Goal: Task Accomplishment & Management: Manage account settings

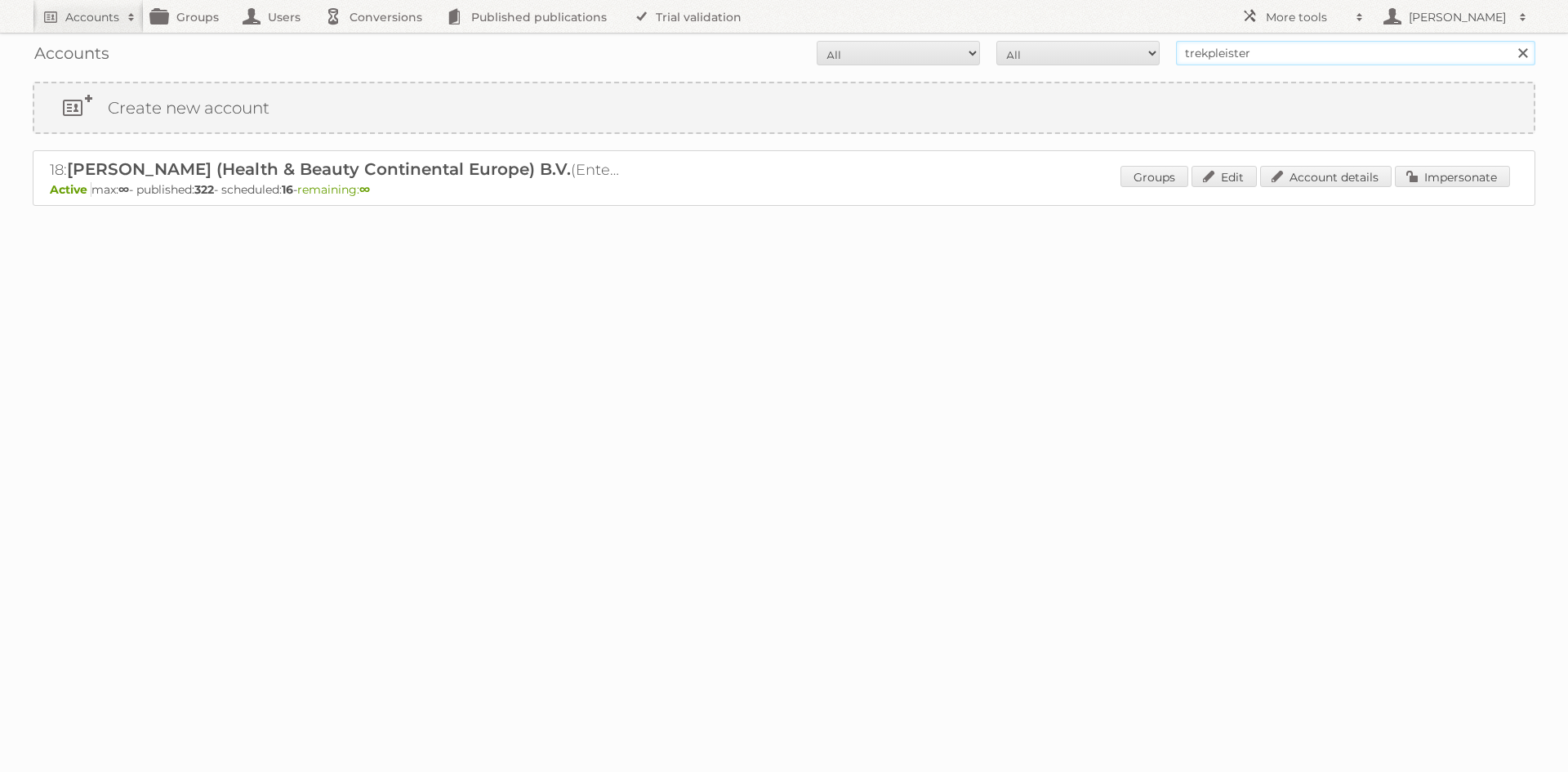
click at [1233, 47] on input "trekpleister" at bounding box center [1355, 53] width 359 height 25
click at [1233, 46] on input "trekpleister" at bounding box center [1355, 53] width 359 height 25
type input "g"
type input "dpg"
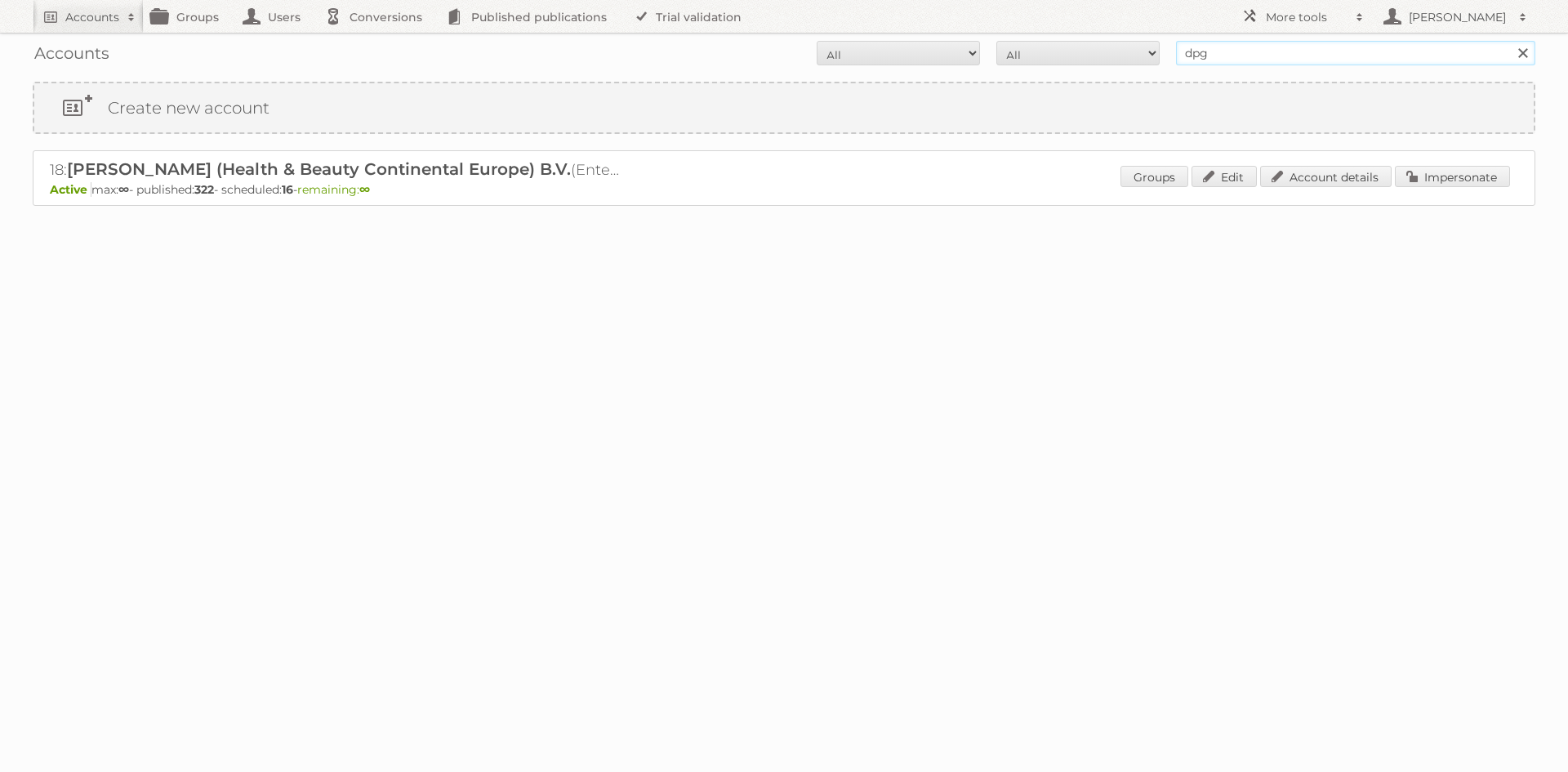
click at [1510, 41] on input "Search" at bounding box center [1522, 53] width 25 height 25
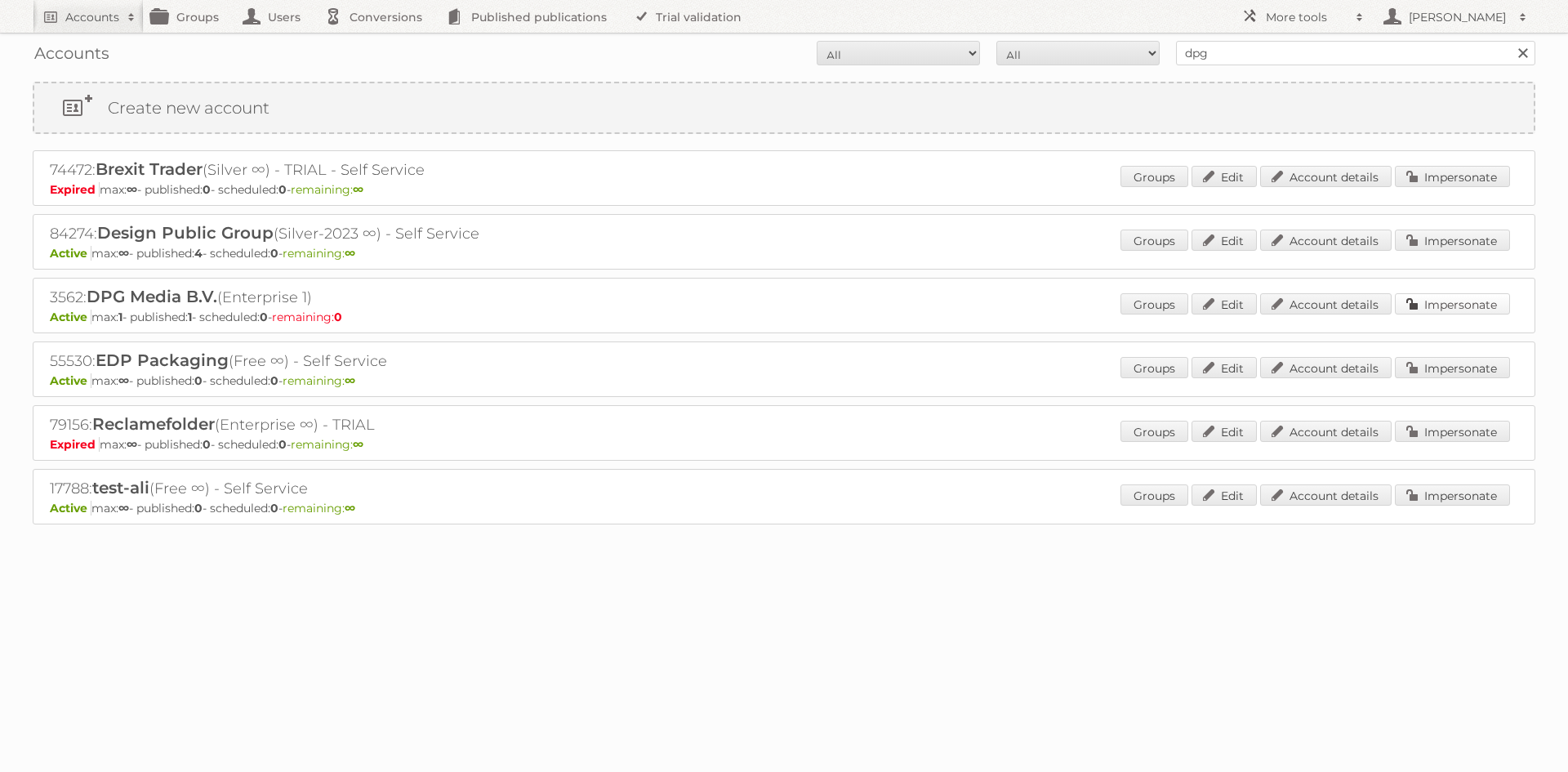
click at [1422, 304] on link "Impersonate" at bounding box center [1451, 304] width 115 height 21
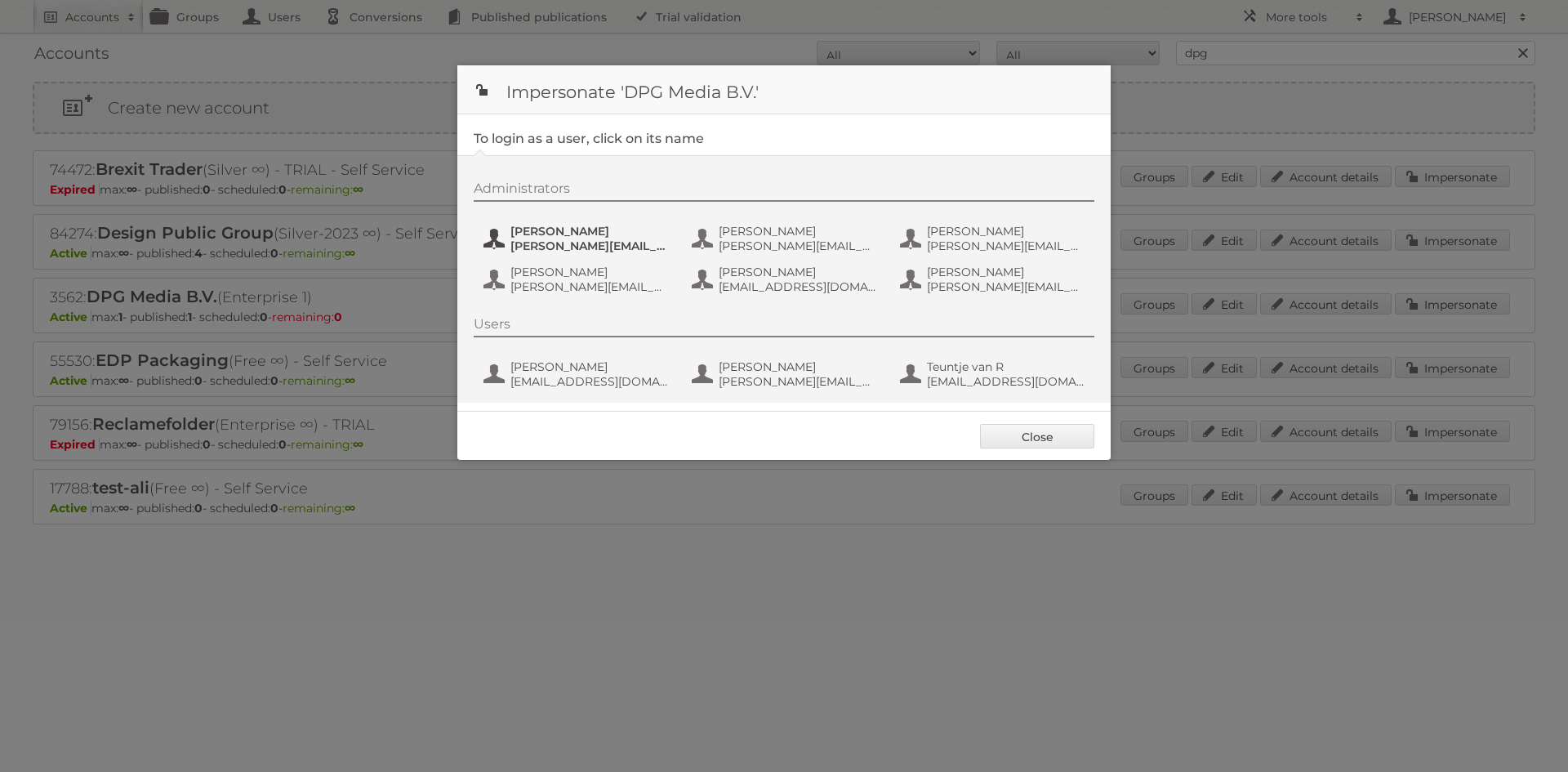
click at [569, 241] on span "dennis.figge@persgroep.net" at bounding box center [590, 245] width 159 height 15
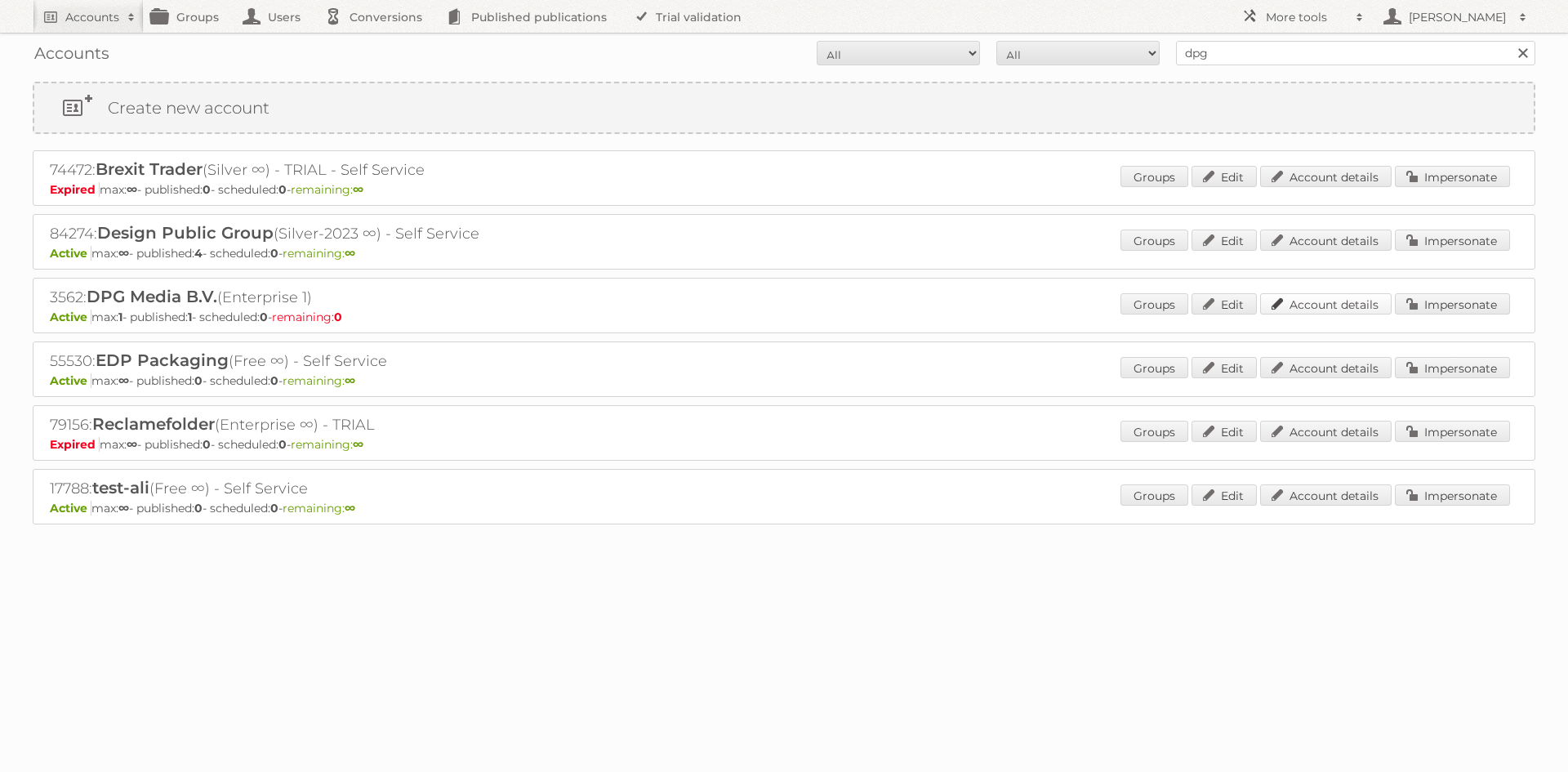
click at [1289, 307] on link "Account details" at bounding box center [1325, 304] width 131 height 21
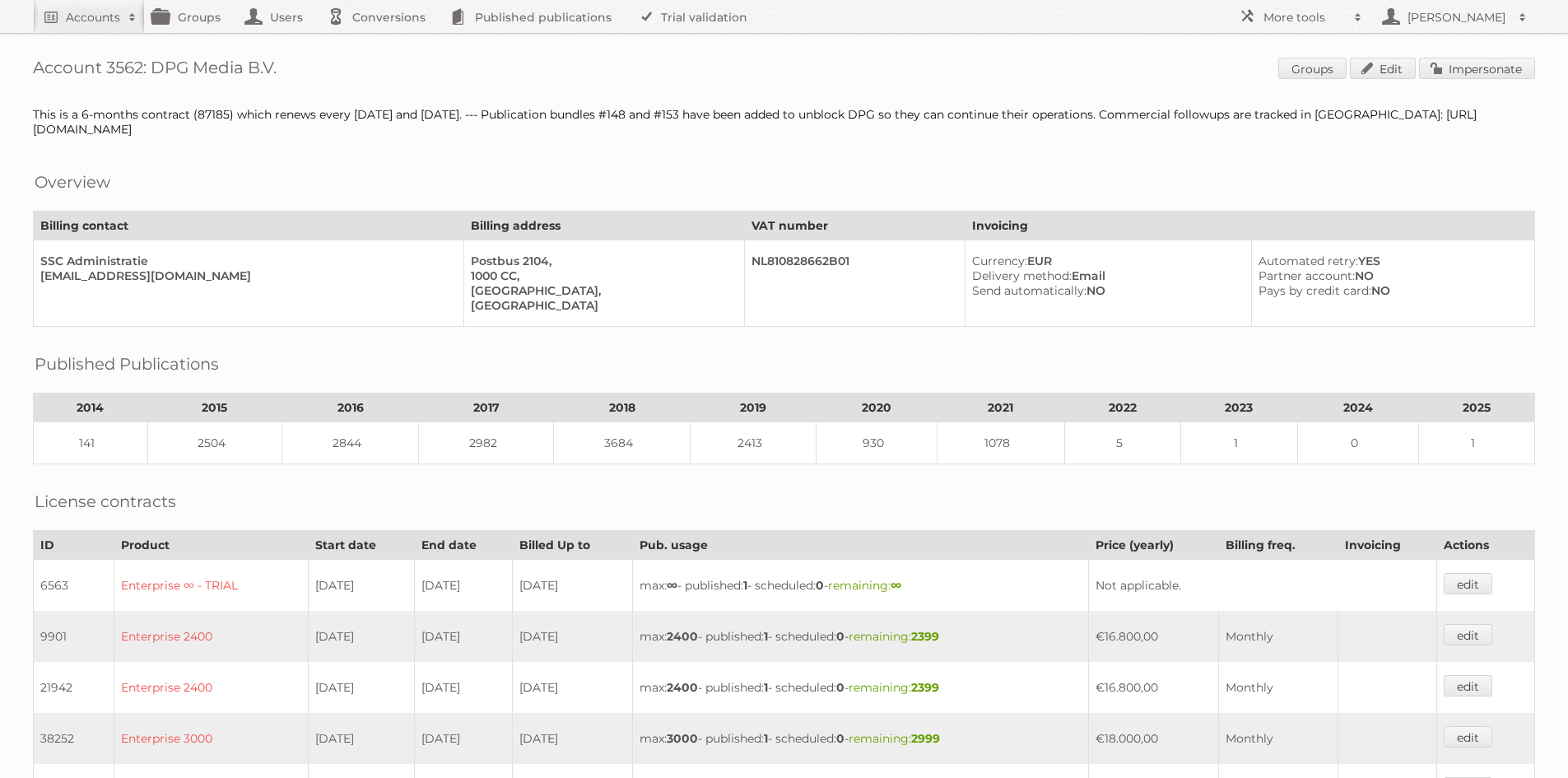
scroll to position [412, 0]
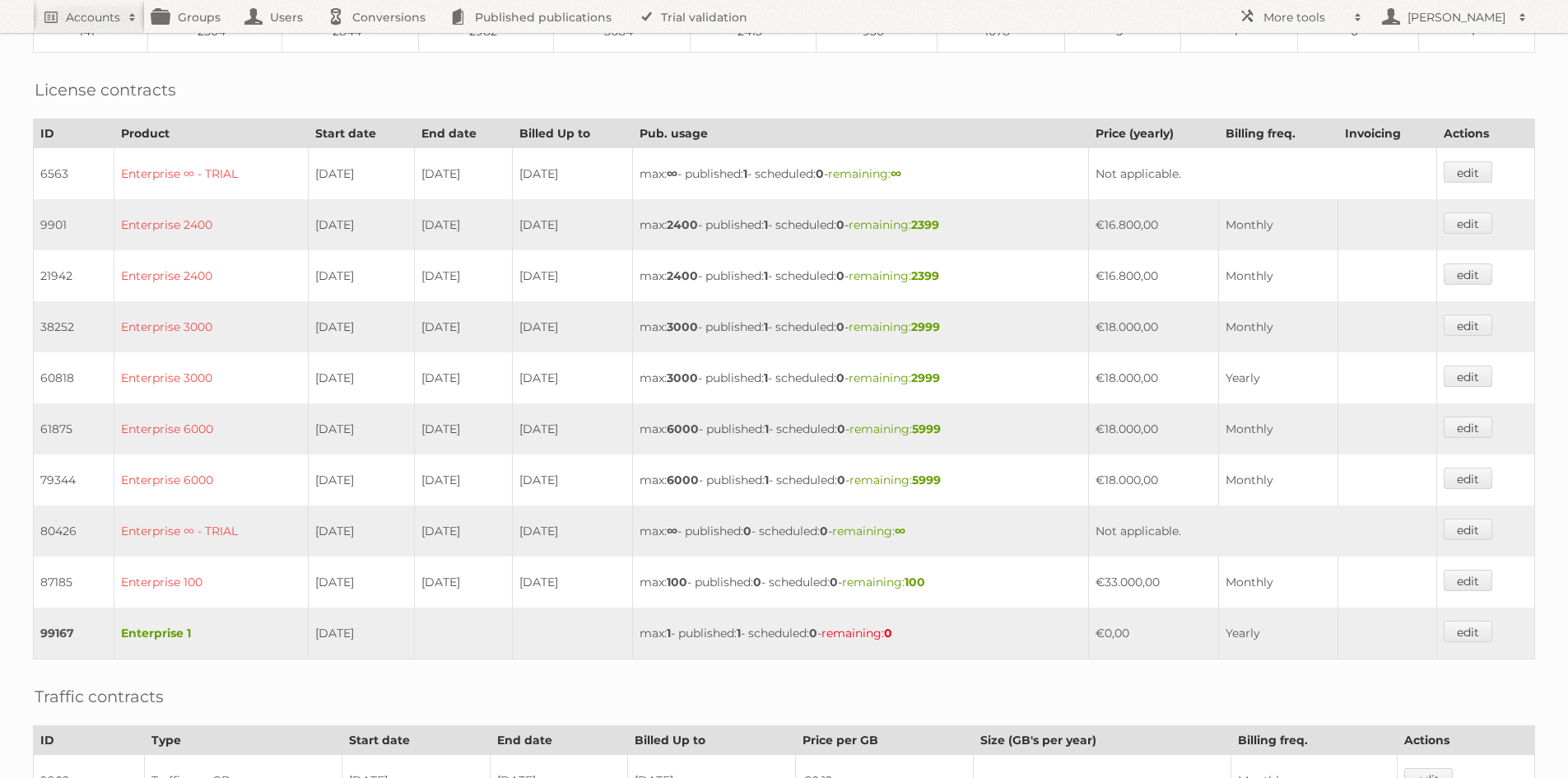
drag, startPoint x: 199, startPoint y: 631, endPoint x: 125, endPoint y: 631, distance: 74.0
click at [125, 631] on td "Enterprise 1" at bounding box center [211, 633] width 194 height 52
click at [220, 629] on td "Enterprise 1" at bounding box center [211, 633] width 194 height 52
